Goal: Find specific page/section: Find specific page/section

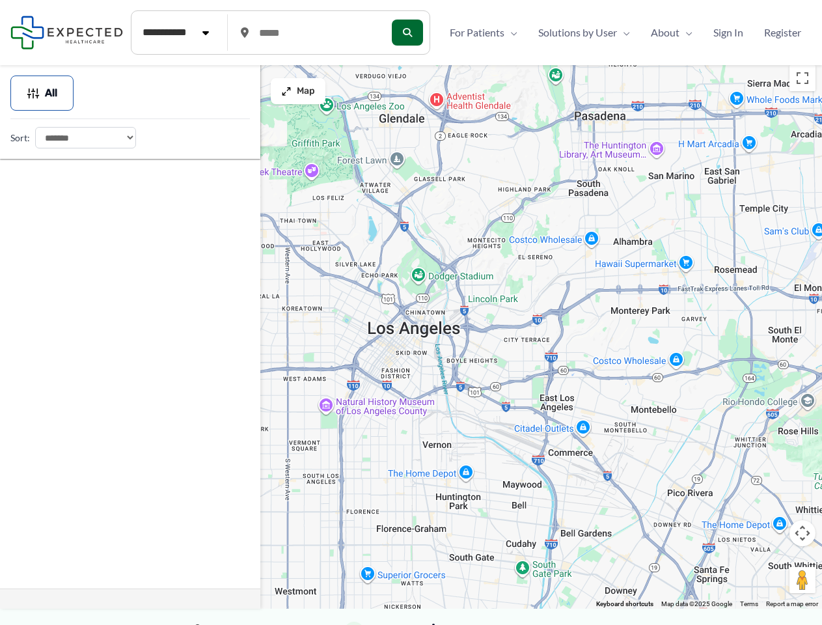
click at [411, 342] on div at bounding box center [411, 334] width 822 height 550
click at [411, 333] on div at bounding box center [411, 334] width 822 height 550
click at [803, 78] on button "Toggle fullscreen view" at bounding box center [803, 78] width 26 height 26
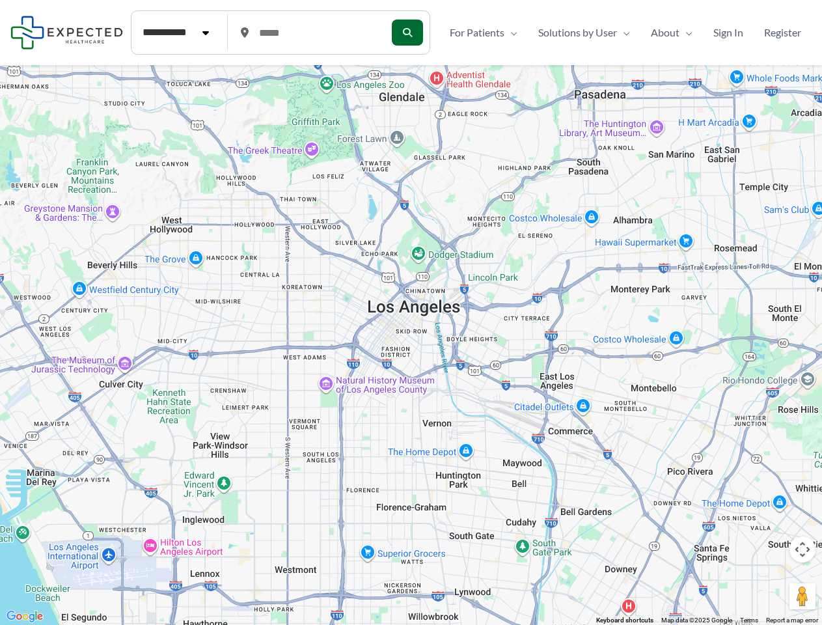
click at [803, 533] on div at bounding box center [411, 312] width 822 height 625
click at [623, 605] on div at bounding box center [411, 312] width 822 height 625
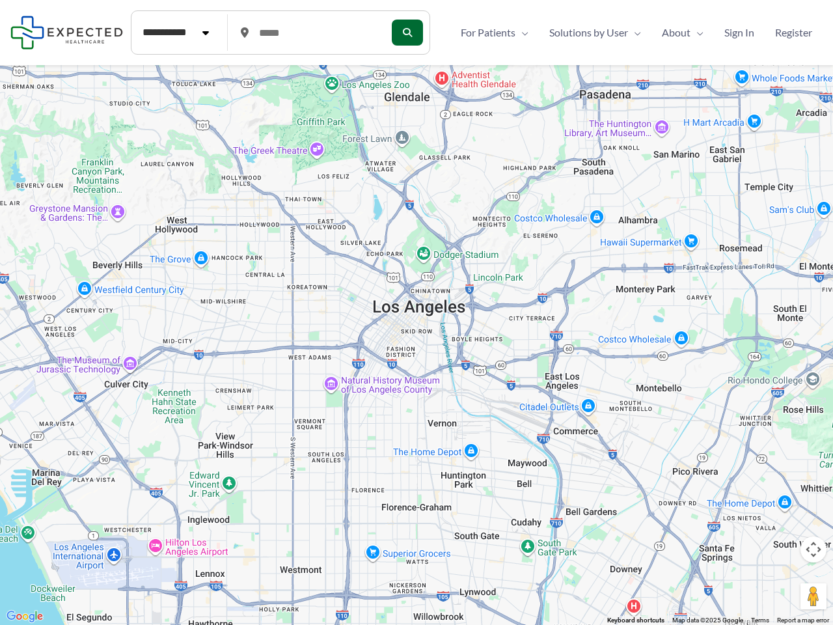
click at [42, 93] on div at bounding box center [416, 312] width 833 height 625
click at [298, 91] on div at bounding box center [416, 312] width 833 height 625
